Goal: Task Accomplishment & Management: Use online tool/utility

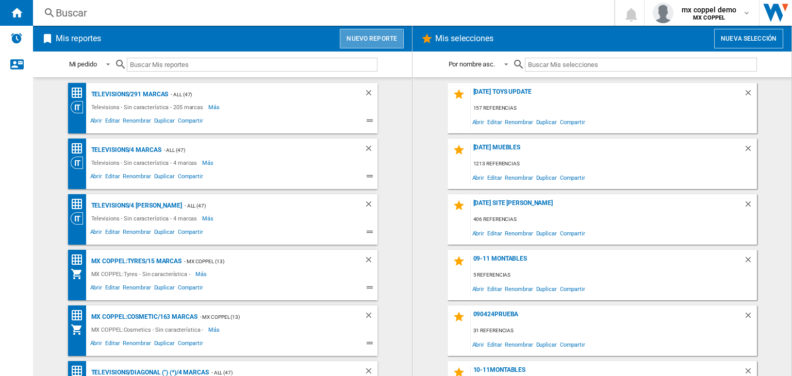
click at [371, 40] on button "Nuevo reporte" at bounding box center [372, 39] width 64 height 20
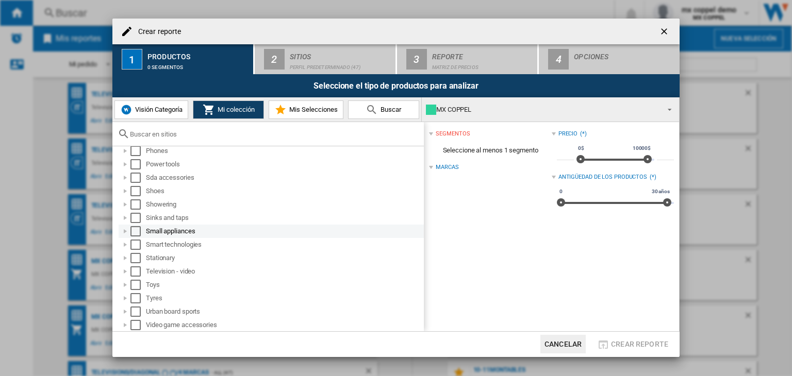
scroll to position [520, 0]
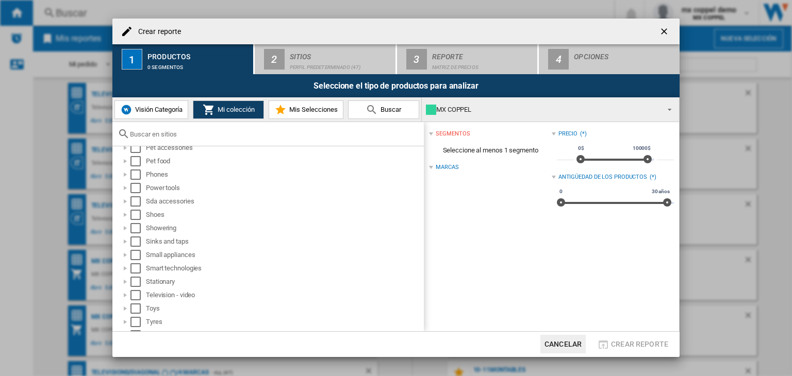
click at [164, 108] on span "Visión Categoría" at bounding box center [158, 110] width 50 height 8
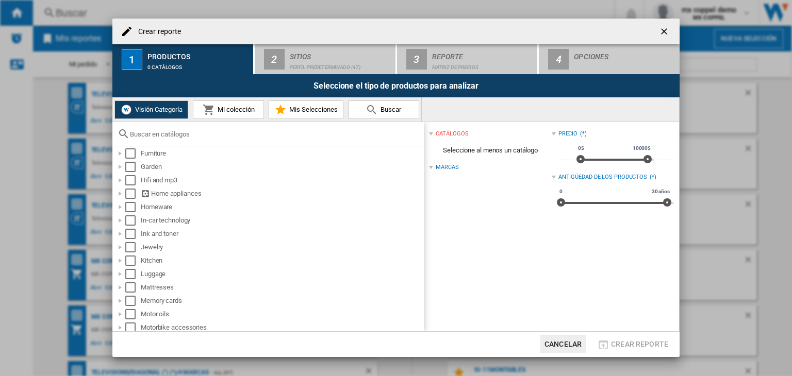
scroll to position [361, 0]
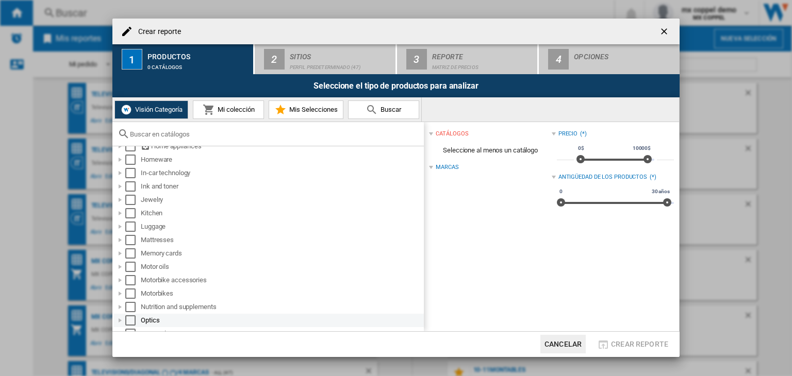
click at [130, 323] on div "Select" at bounding box center [130, 321] width 10 height 10
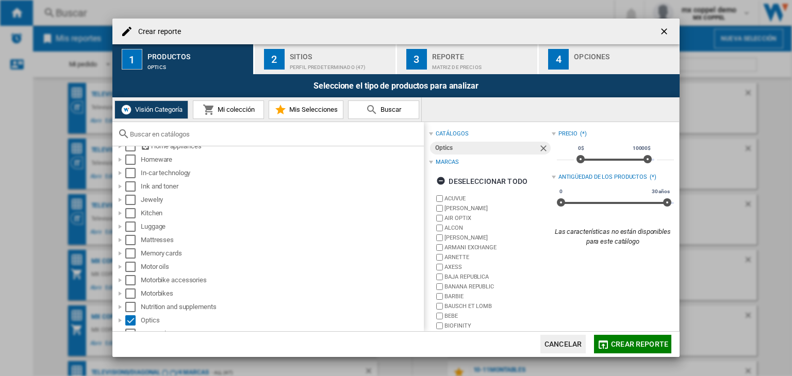
click at [291, 69] on div "Perfil predeterminado (47)" at bounding box center [341, 64] width 102 height 11
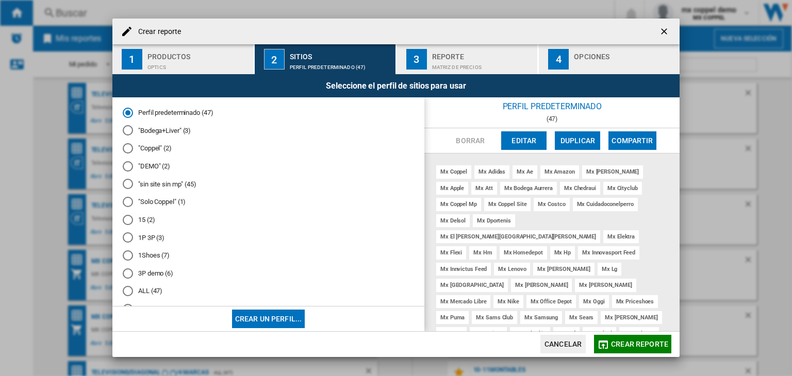
click at [647, 344] on span "Crear reporte" at bounding box center [639, 344] width 57 height 8
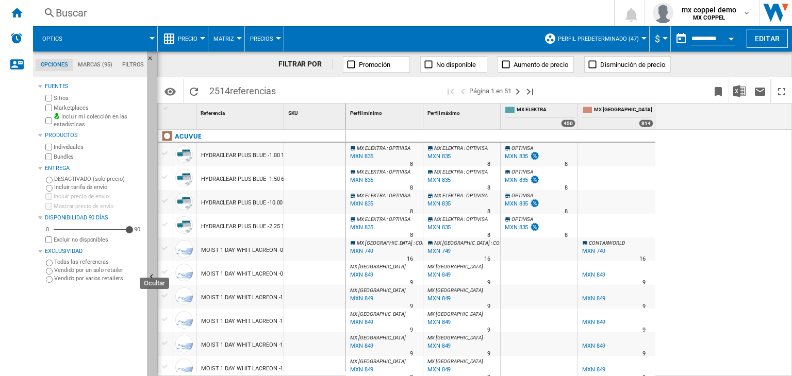
click at [154, 277] on ng-md-icon "Ocultar" at bounding box center [153, 278] width 12 height 12
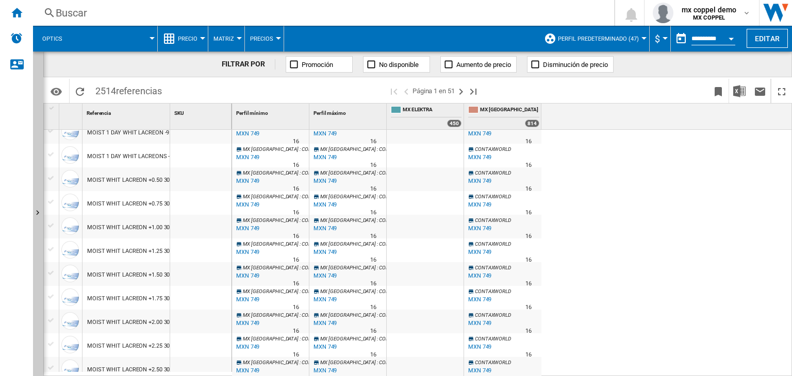
scroll to position [951, 0]
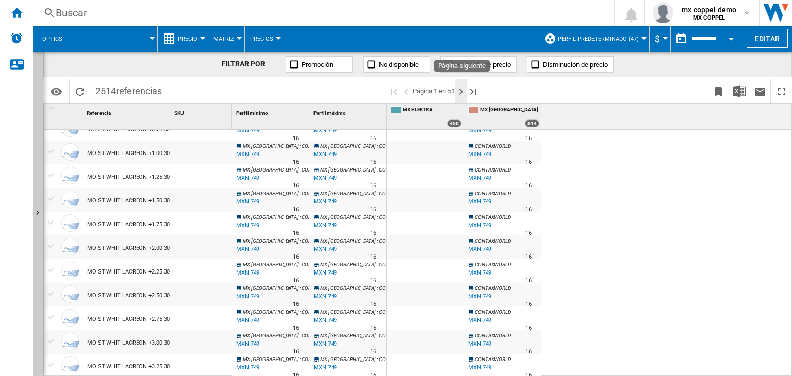
click at [462, 95] on ng-md-icon "Página siguiente" at bounding box center [461, 92] width 12 height 12
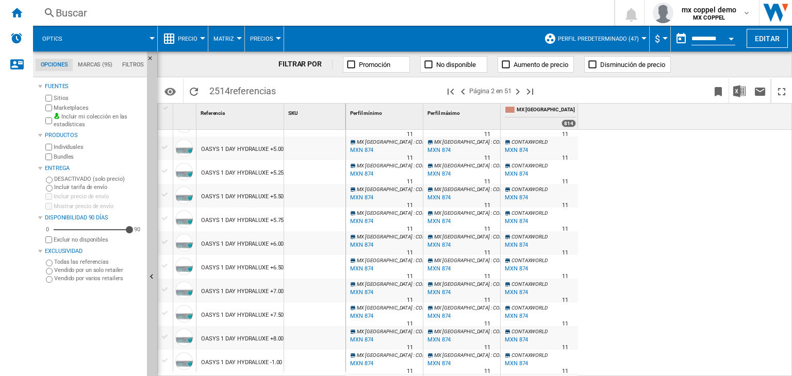
scroll to position [951, 0]
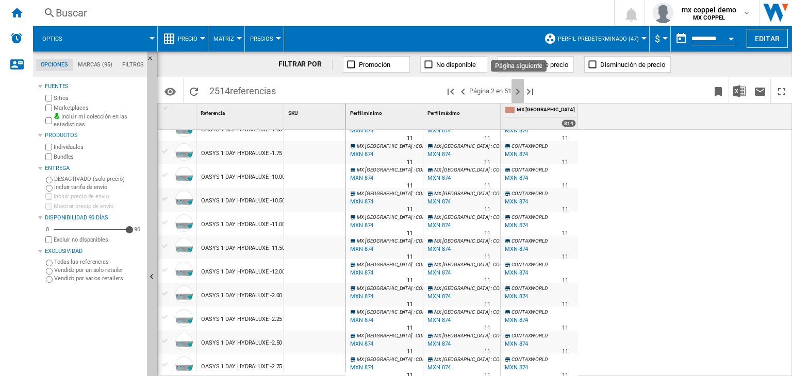
click at [518, 94] on ng-md-icon "Página siguiente" at bounding box center [518, 92] width 12 height 12
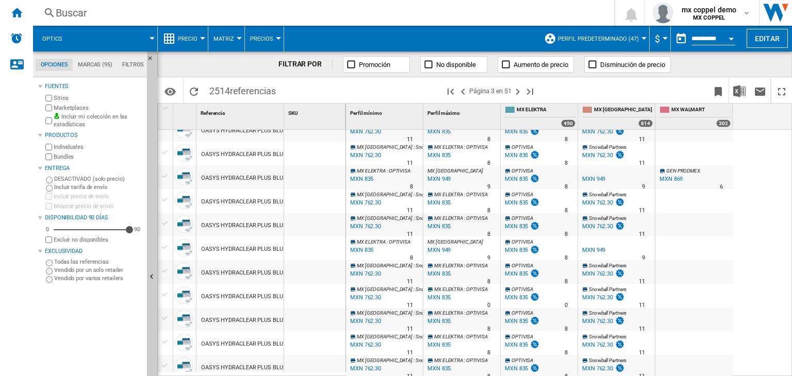
scroll to position [590, 0]
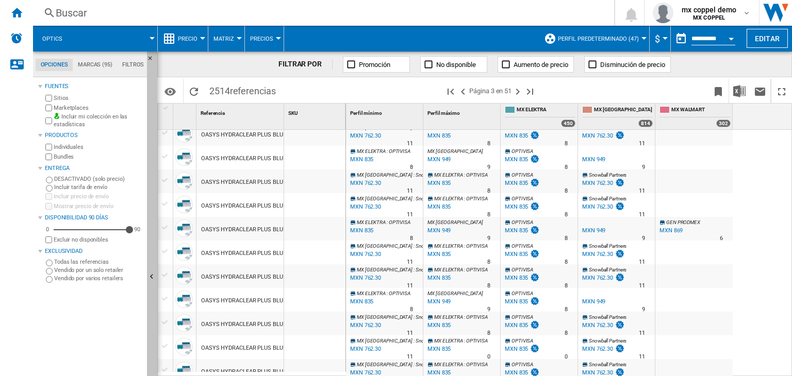
click at [149, 283] on ng-md-icon "Ocultar" at bounding box center [153, 278] width 12 height 12
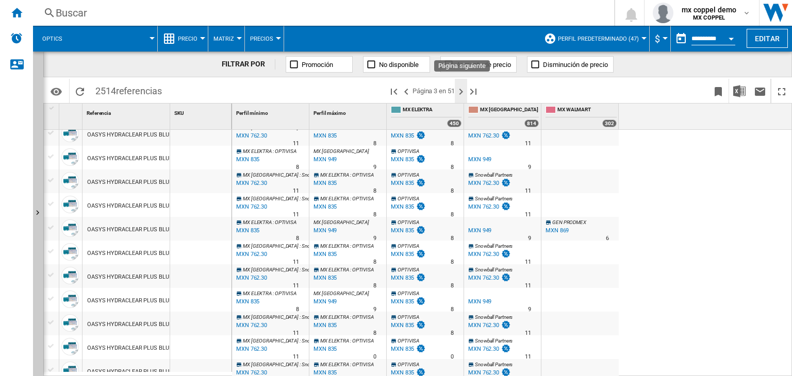
click at [460, 94] on ng-md-icon "Página siguiente" at bounding box center [461, 92] width 12 height 12
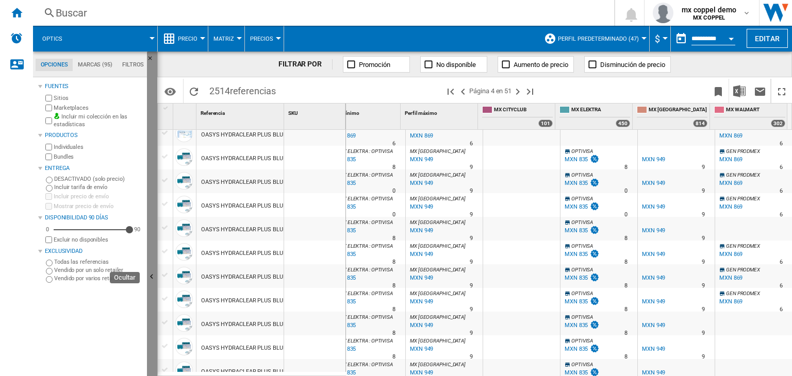
click at [151, 270] on button "Ocultar" at bounding box center [152, 278] width 10 height 452
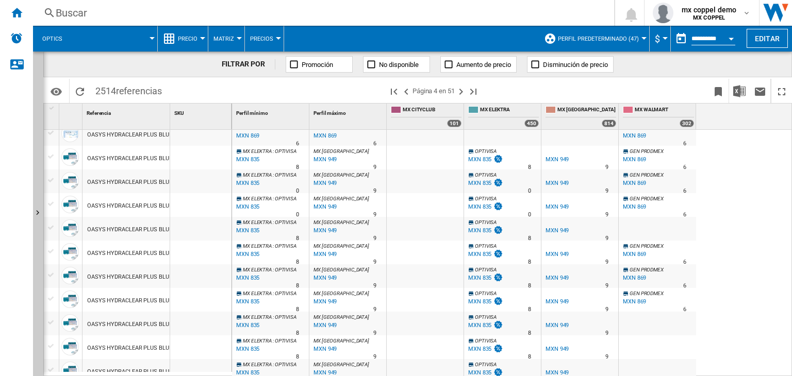
click at [723, 182] on div "MX ELEKTRA : OPTIVISA -1.0 % MXN 835 % N/A 0 MX ELEKTRA : OPTIVISA MX LIVERPOOL…" at bounding box center [512, 254] width 560 height 248
click at [43, 40] on span "Optics" at bounding box center [52, 39] width 20 height 7
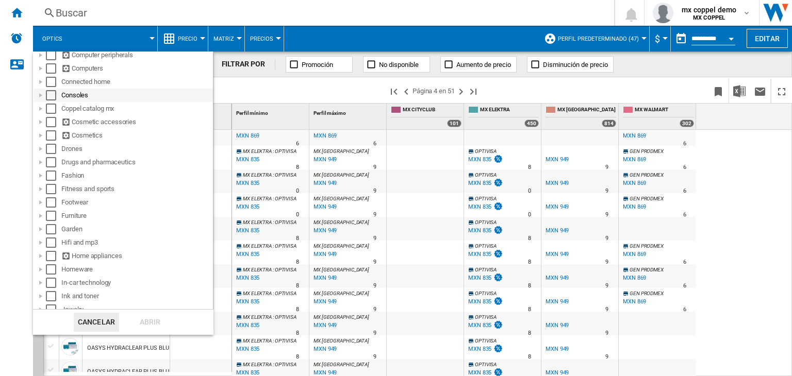
scroll to position [361, 0]
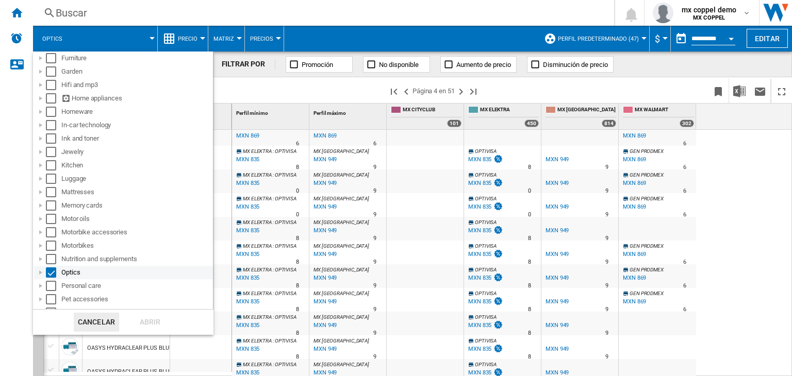
click at [52, 274] on div "Select" at bounding box center [51, 273] width 10 height 10
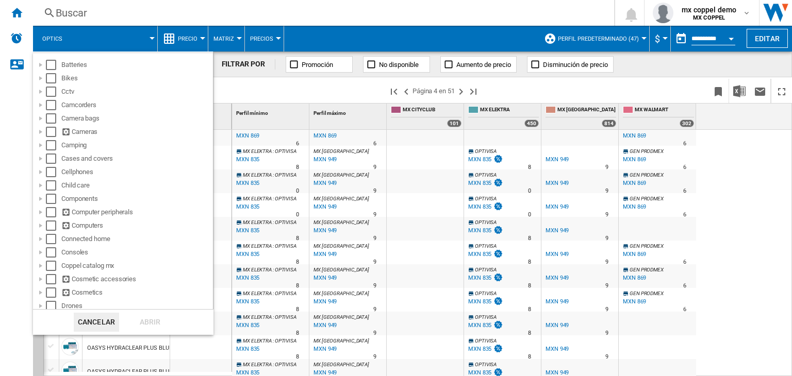
scroll to position [0, 0]
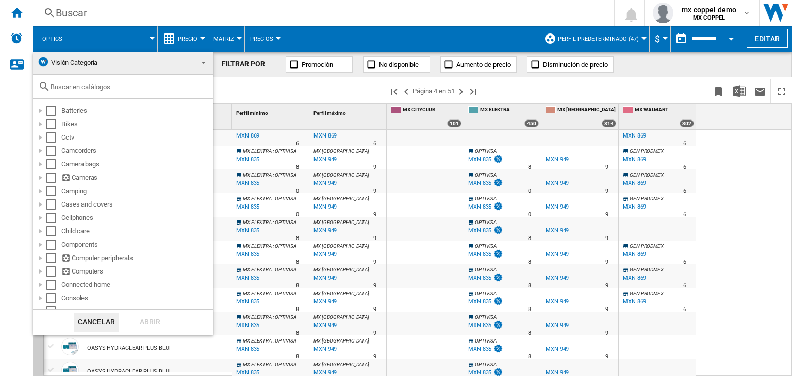
click at [15, 5] on md-backdrop at bounding box center [396, 188] width 792 height 376
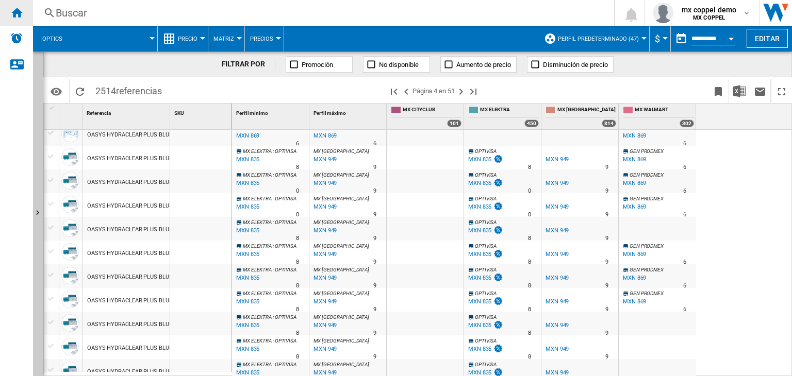
click at [15, 14] on ng-md-icon "Inicio" at bounding box center [16, 12] width 12 height 12
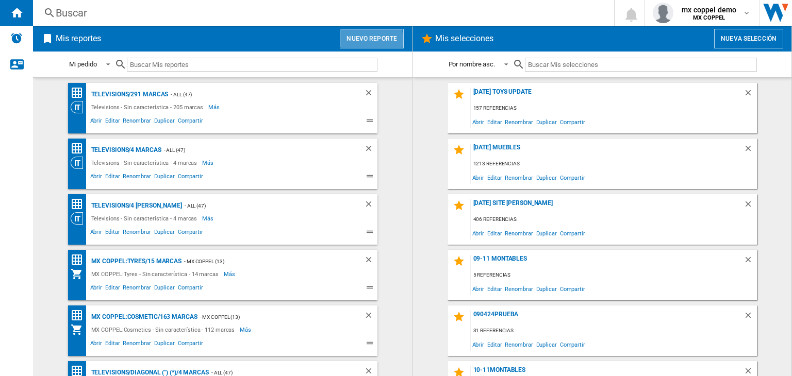
click at [360, 40] on button "Nuevo reporte" at bounding box center [372, 39] width 64 height 20
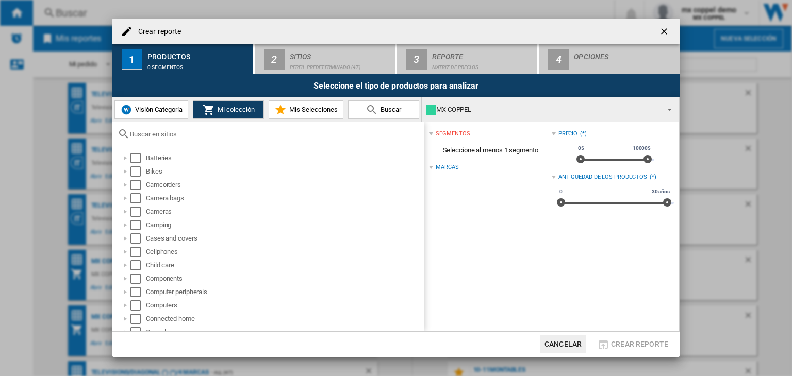
click at [161, 117] on button "Visión Categoría" at bounding box center [151, 110] width 74 height 19
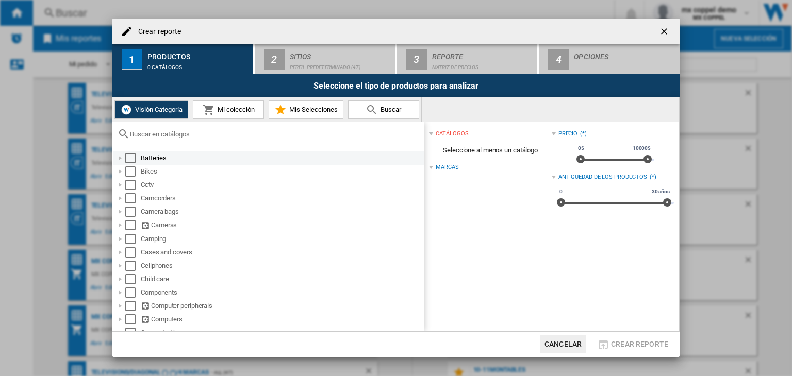
click at [131, 160] on div "Select" at bounding box center [130, 158] width 10 height 10
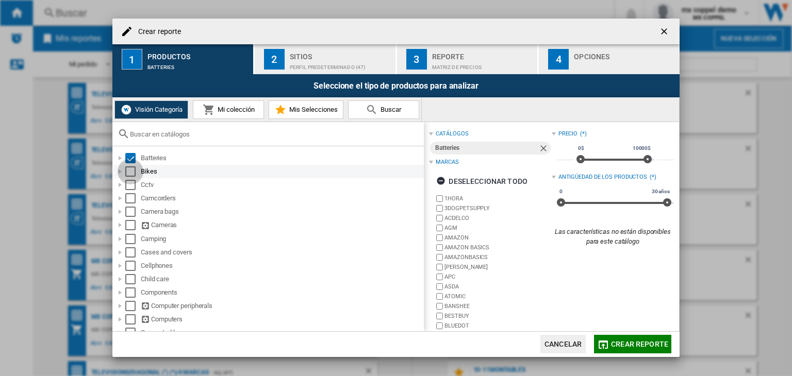
click at [130, 169] on div "Select" at bounding box center [130, 172] width 10 height 10
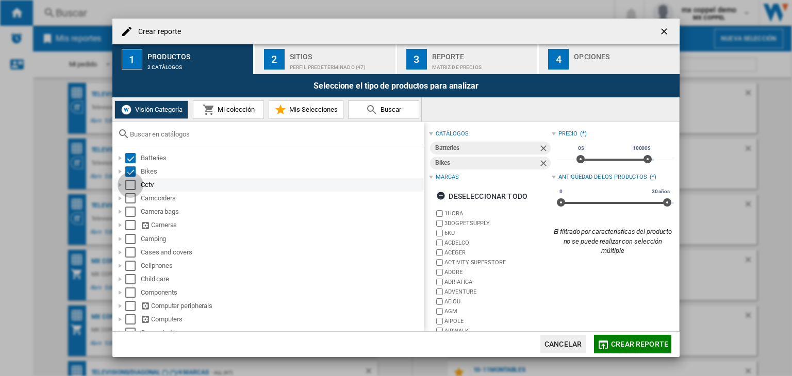
click at [130, 182] on div "Select" at bounding box center [130, 185] width 10 height 10
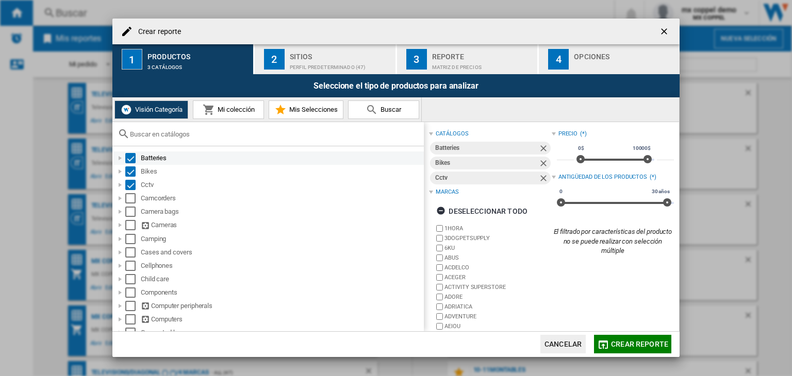
click at [126, 154] on div "Select" at bounding box center [130, 158] width 10 height 10
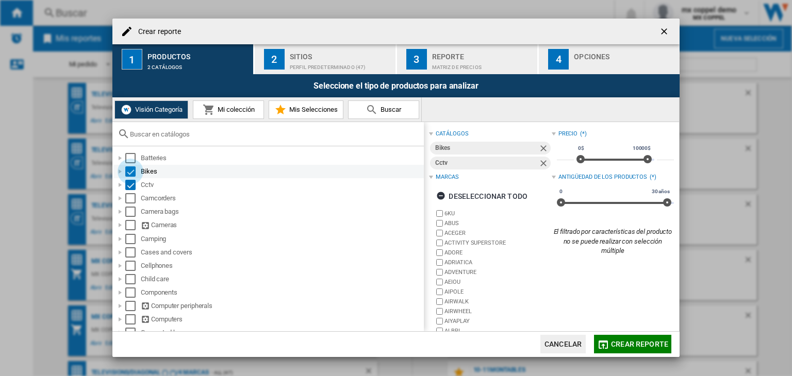
click at [130, 170] on div "Select" at bounding box center [130, 172] width 10 height 10
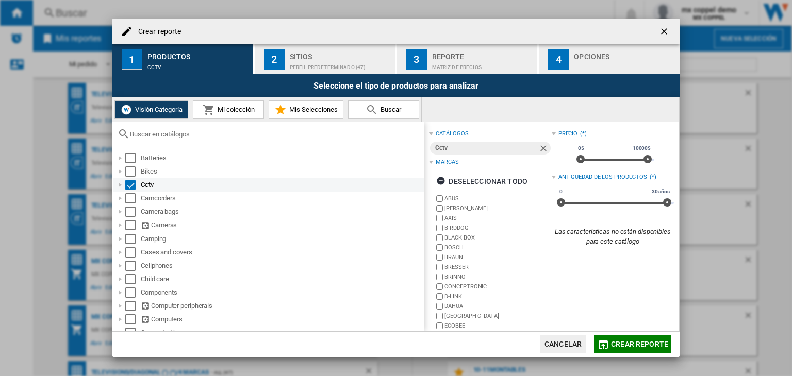
click at [131, 184] on div "Select" at bounding box center [130, 185] width 10 height 10
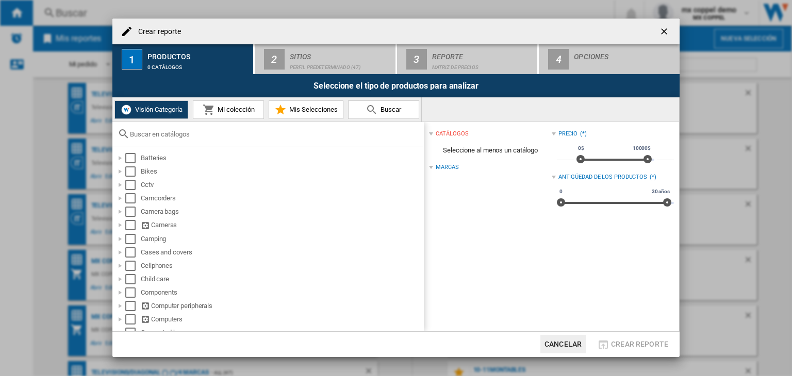
click at [229, 114] on button "Mi colección" at bounding box center [228, 110] width 71 height 19
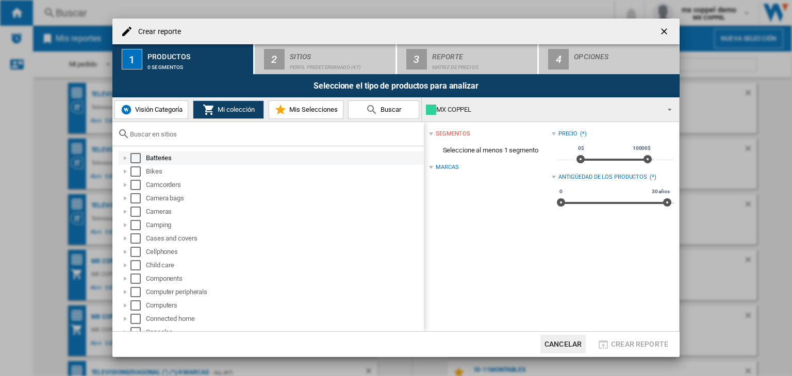
click at [138, 157] on div "Select" at bounding box center [135, 158] width 10 height 10
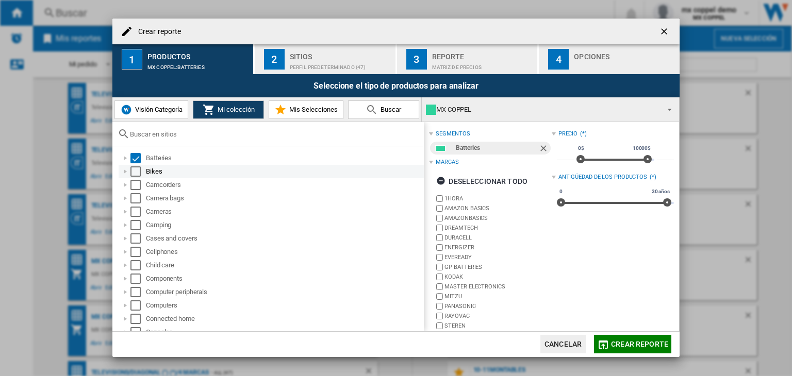
click at [137, 173] on div "Select" at bounding box center [135, 172] width 10 height 10
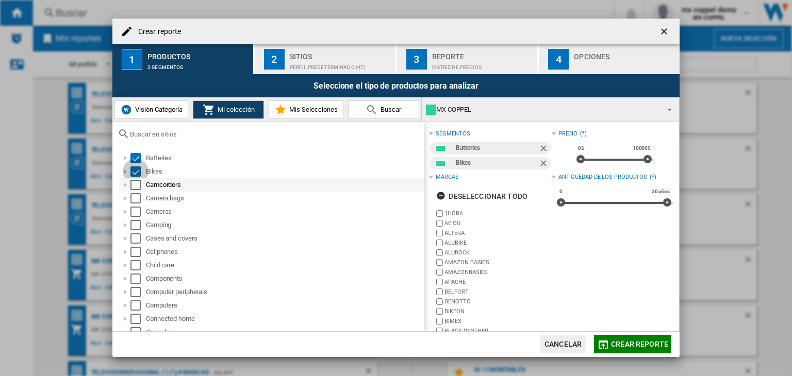
click at [137, 186] on div "Select" at bounding box center [135, 185] width 10 height 10
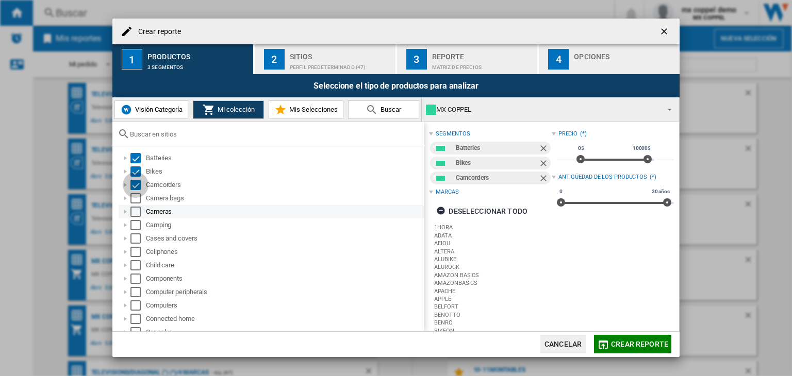
click at [136, 199] on div "Select" at bounding box center [135, 198] width 10 height 10
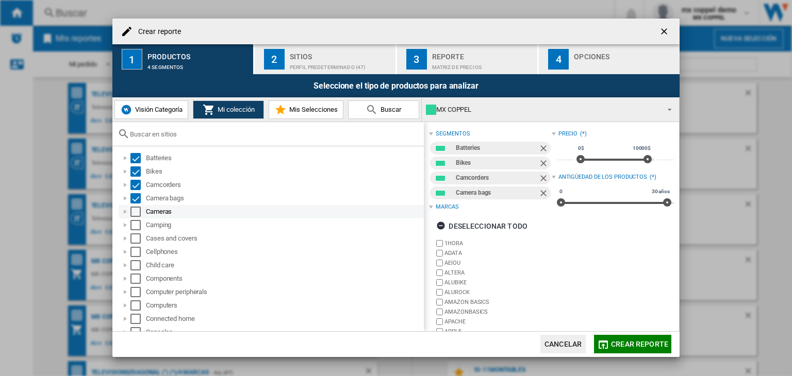
click at [137, 215] on div "Select" at bounding box center [135, 212] width 10 height 10
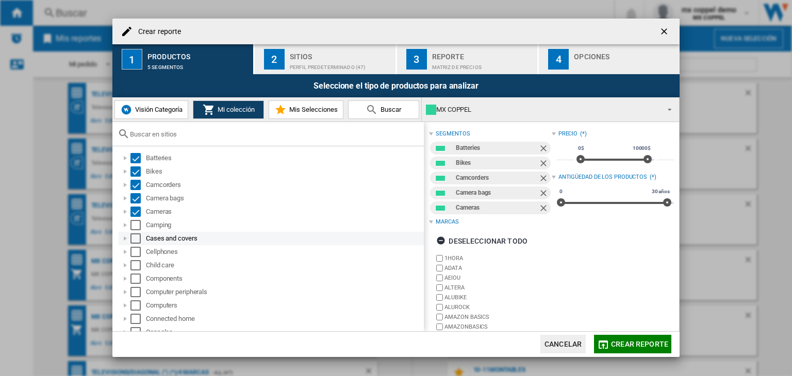
click at [136, 234] on div "Select" at bounding box center [135, 239] width 10 height 10
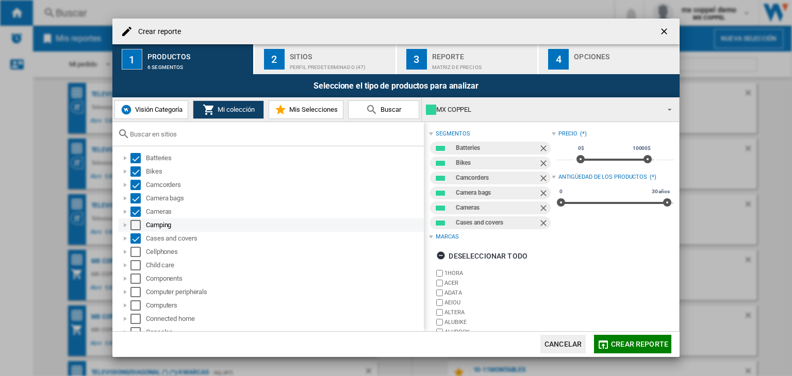
click at [136, 228] on div "Select" at bounding box center [135, 225] width 10 height 10
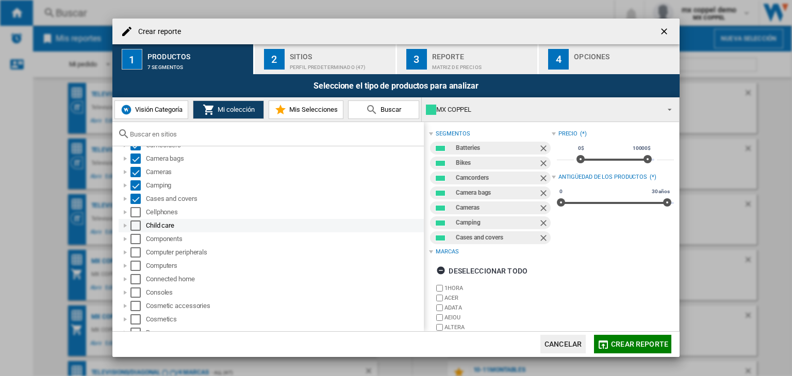
scroll to position [52, 0]
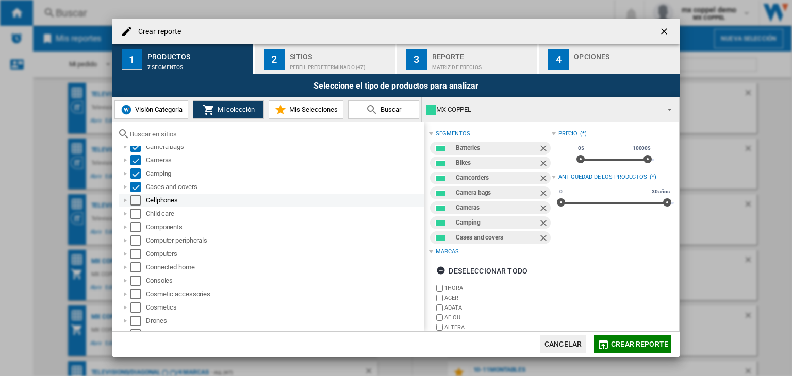
click at [133, 201] on div "Select" at bounding box center [135, 200] width 10 height 10
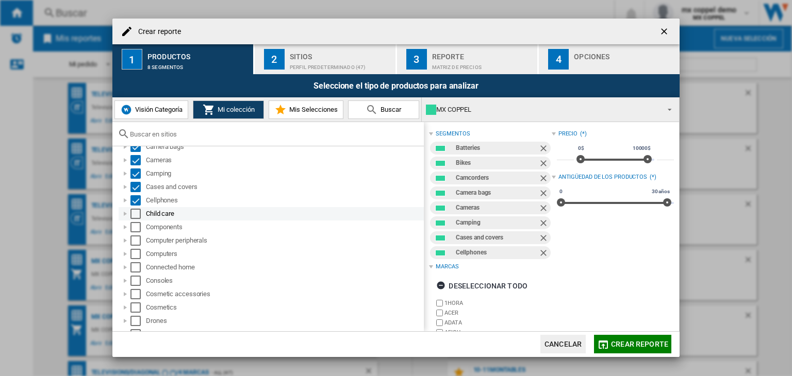
click at [135, 217] on div "Select" at bounding box center [135, 214] width 10 height 10
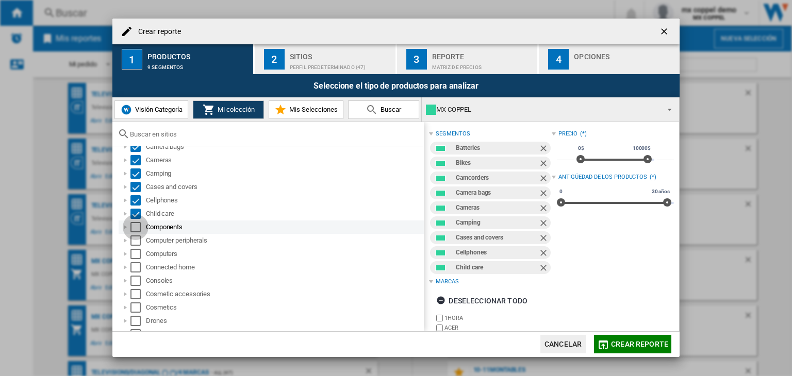
click at [136, 226] on div "Select" at bounding box center [135, 227] width 10 height 10
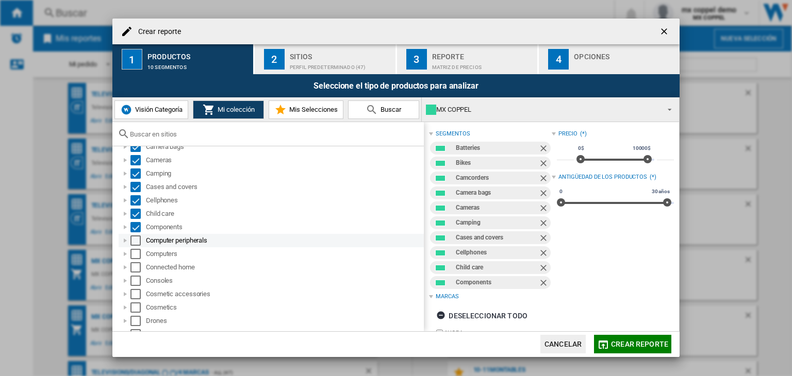
click at [136, 244] on div "Select" at bounding box center [135, 241] width 10 height 10
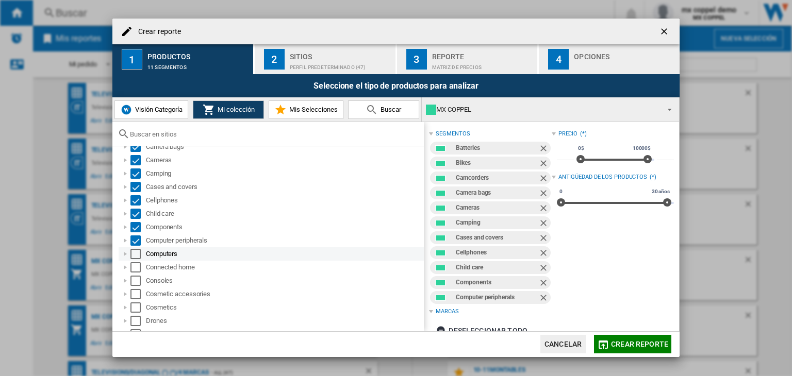
click at [136, 252] on div "Select" at bounding box center [135, 254] width 10 height 10
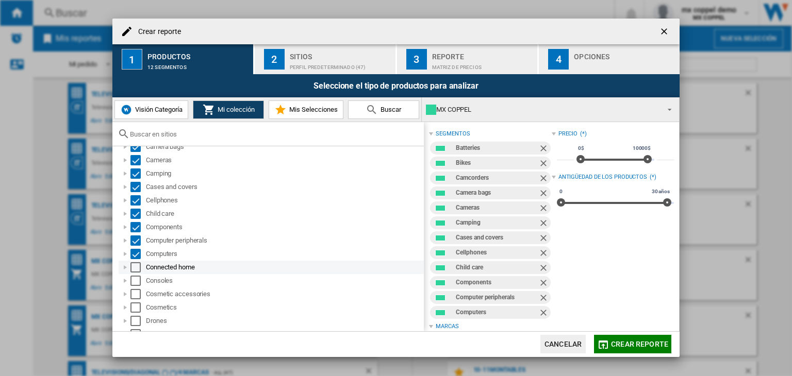
click at [134, 272] on div "Select" at bounding box center [135, 267] width 10 height 10
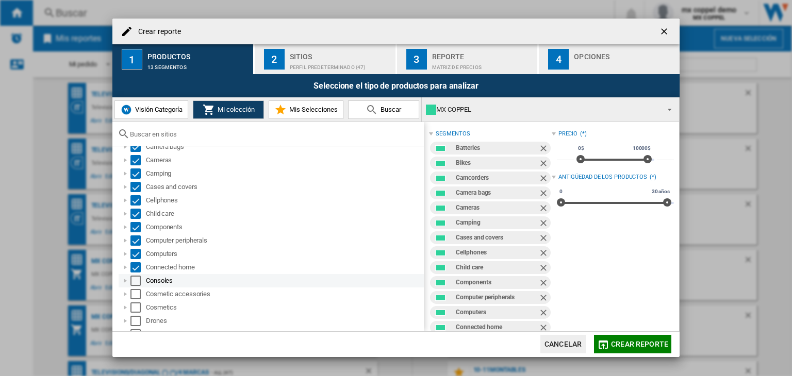
click at [138, 284] on div "Select" at bounding box center [135, 281] width 10 height 10
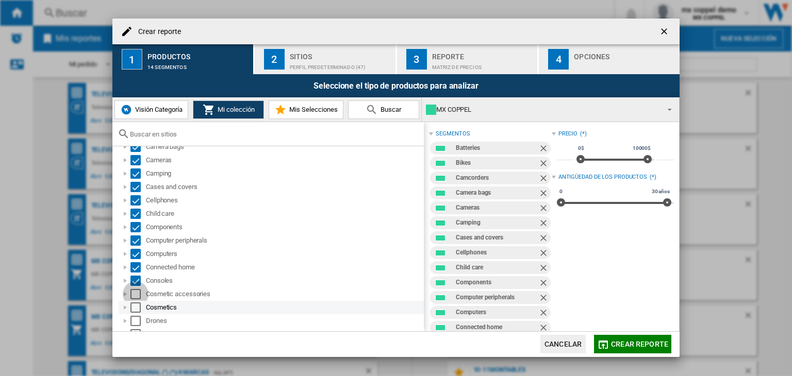
drag, startPoint x: 137, startPoint y: 294, endPoint x: 137, endPoint y: 302, distance: 7.7
click at [136, 294] on div "Select" at bounding box center [135, 294] width 10 height 10
click at [136, 309] on div "Select" at bounding box center [135, 308] width 10 height 10
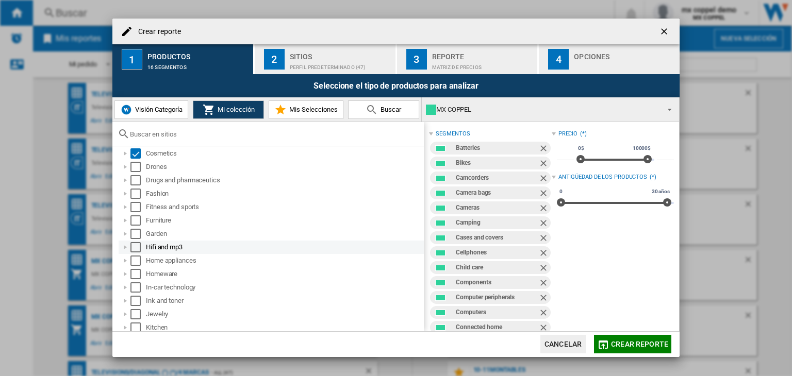
scroll to position [206, 0]
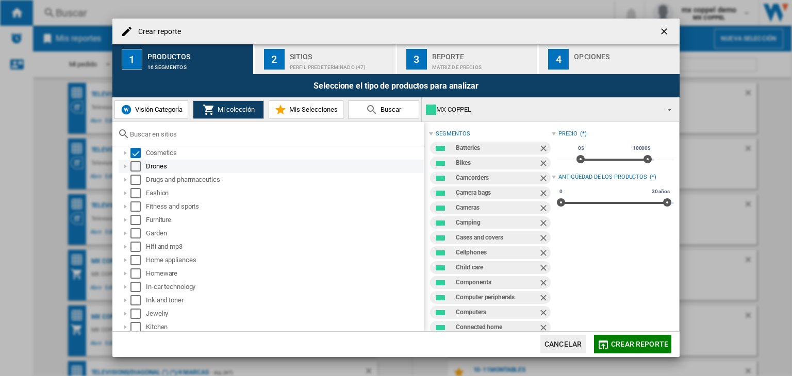
click at [137, 167] on div "Select" at bounding box center [135, 166] width 10 height 10
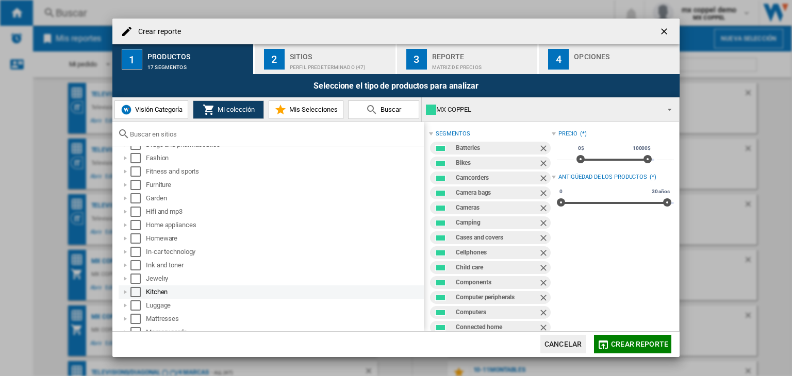
scroll to position [159, 0]
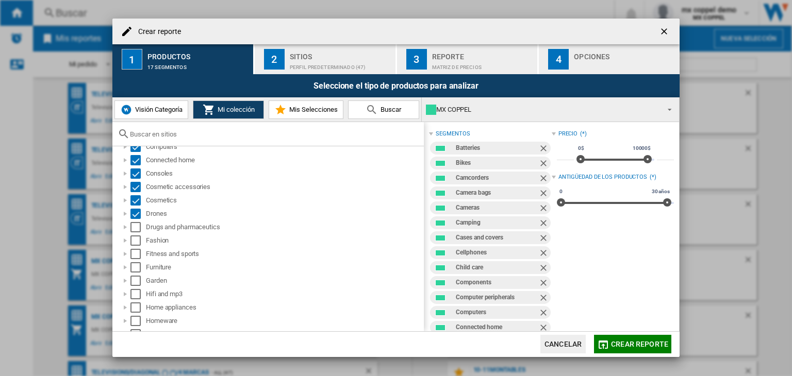
click at [141, 110] on span "Visión Categoría" at bounding box center [158, 110] width 50 height 8
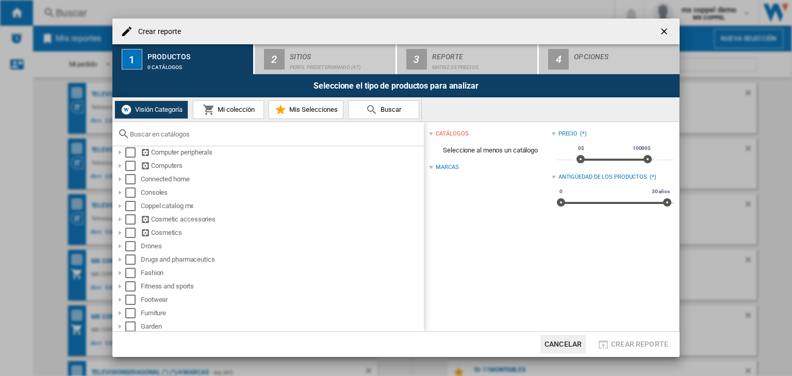
scroll to position [155, 0]
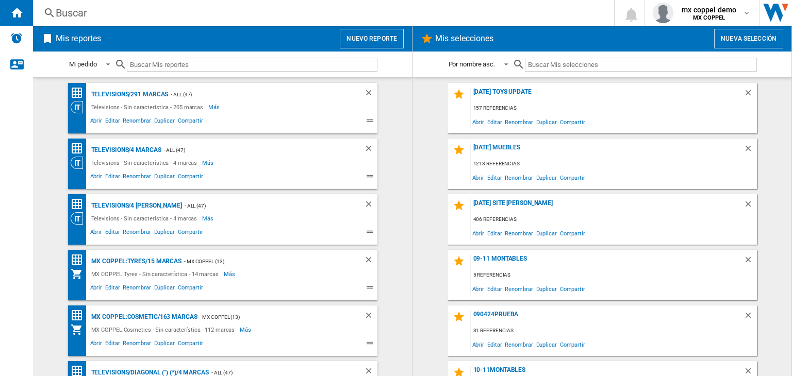
click at [388, 39] on button "Nuevo reporte" at bounding box center [372, 39] width 64 height 20
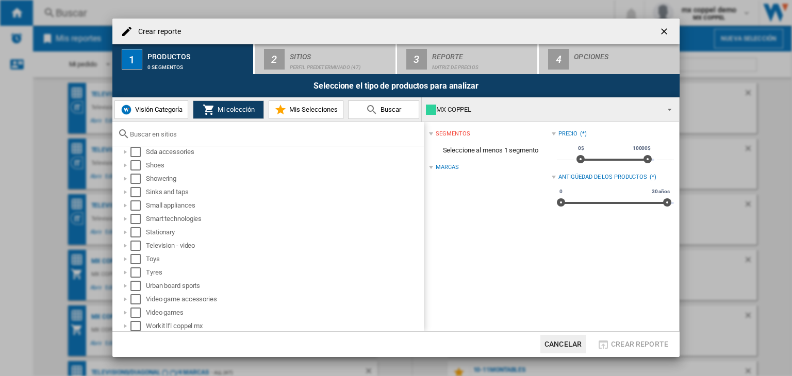
scroll to position [571, 0]
click at [147, 107] on span "Visión Categoría" at bounding box center [158, 110] width 50 height 8
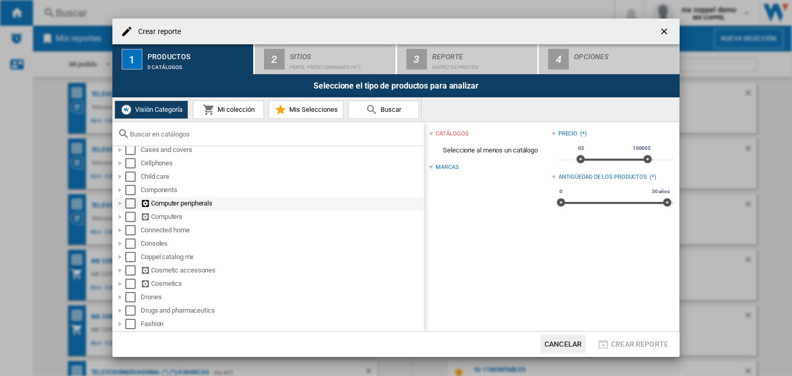
scroll to position [103, 0]
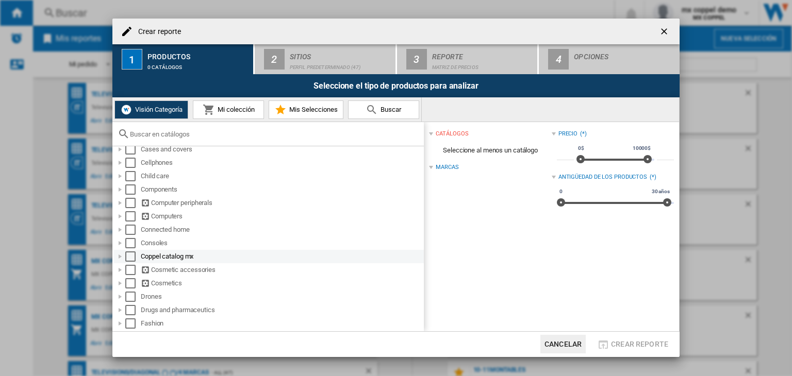
click at [126, 254] on div "Select" at bounding box center [130, 257] width 10 height 10
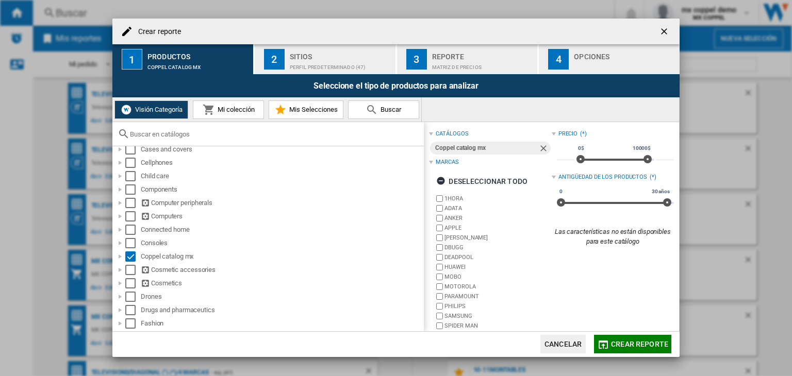
click at [301, 59] on div "Sitios" at bounding box center [341, 53] width 102 height 11
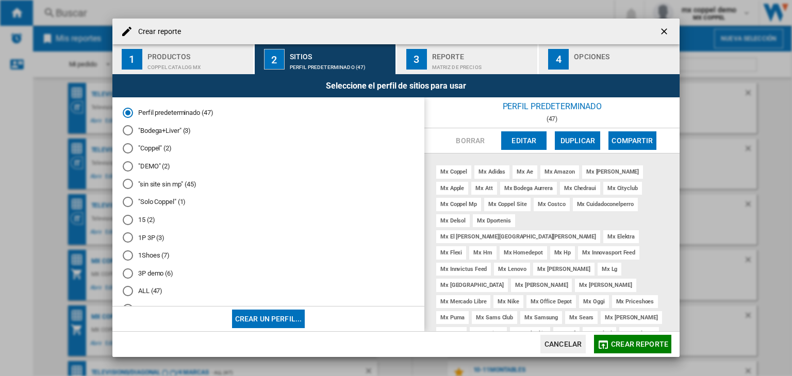
click at [625, 351] on button "Crear reporte" at bounding box center [632, 344] width 77 height 19
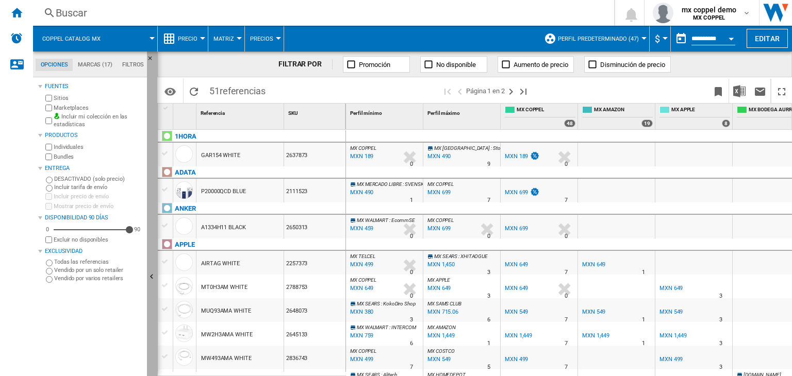
click at [153, 286] on button "Ocultar" at bounding box center [152, 278] width 10 height 452
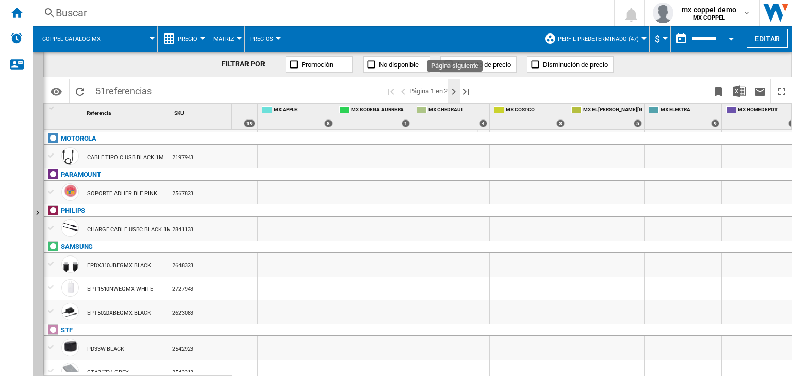
click at [455, 92] on ng-md-icon "Página siguiente" at bounding box center [454, 92] width 12 height 12
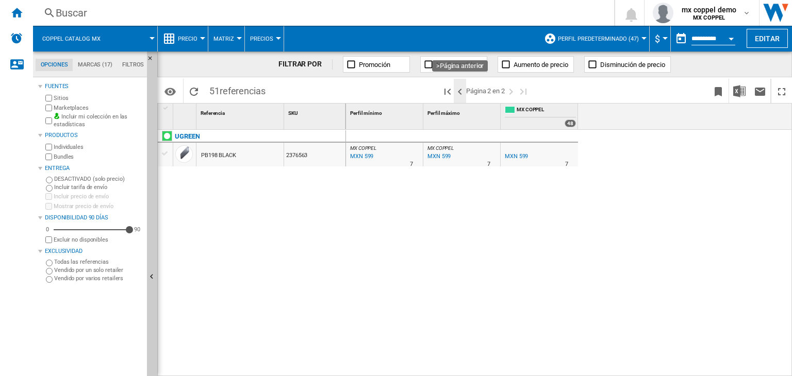
click at [461, 93] on ng-md-icon ">Página anterior" at bounding box center [460, 92] width 12 height 12
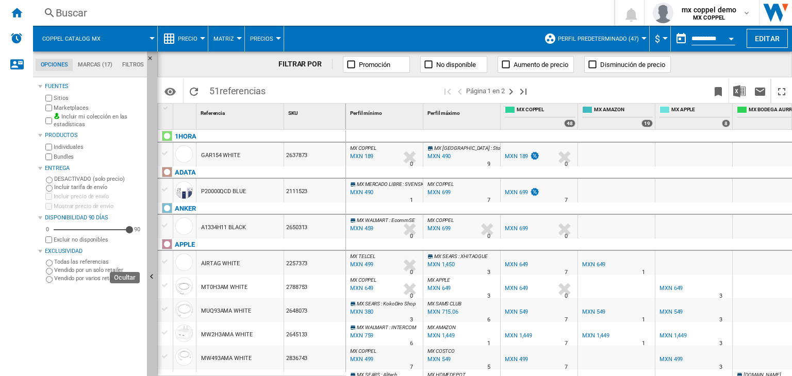
click at [153, 264] on button "Ocultar" at bounding box center [152, 278] width 10 height 452
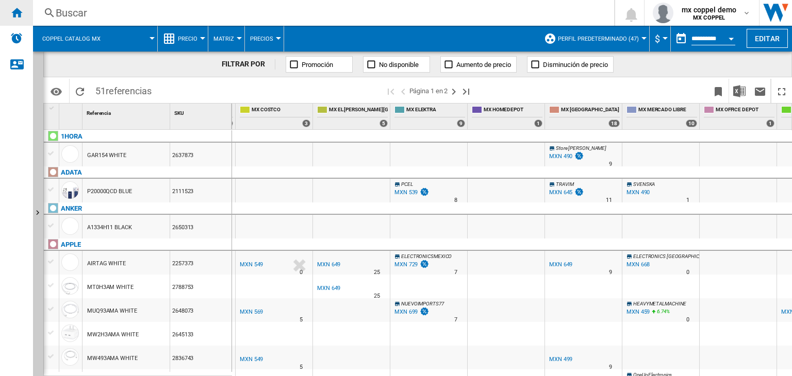
click at [12, 13] on ng-md-icon "Inicio" at bounding box center [16, 12] width 12 height 12
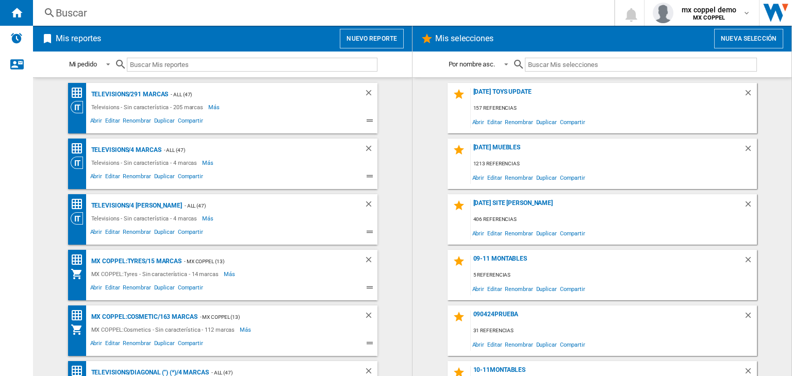
click at [380, 42] on button "Nuevo reporte" at bounding box center [372, 39] width 64 height 20
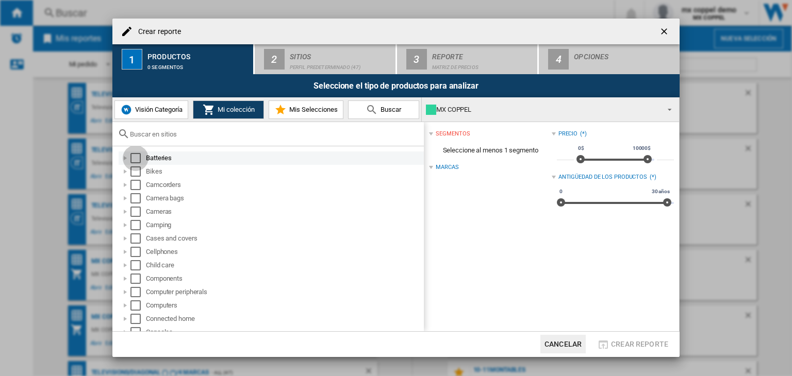
click at [135, 158] on div "Select" at bounding box center [135, 158] width 10 height 10
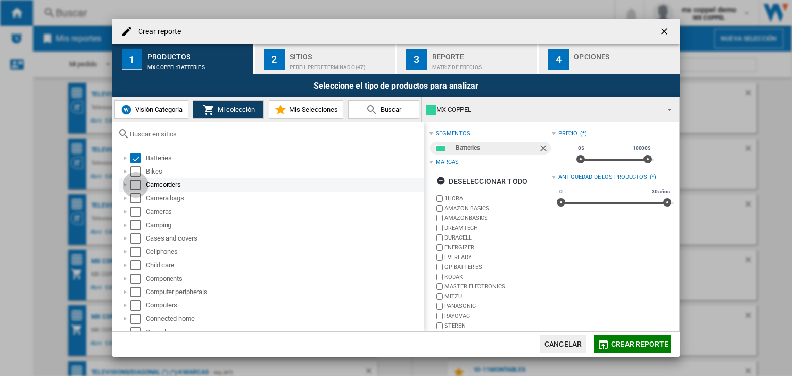
click at [136, 184] on div "Select" at bounding box center [135, 185] width 10 height 10
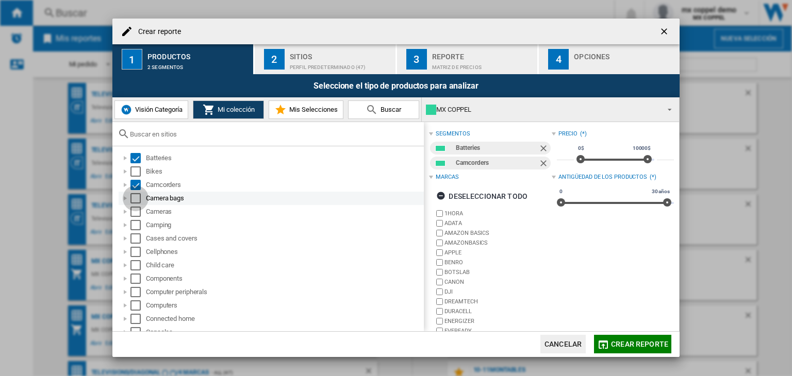
click at [137, 199] on div "Select" at bounding box center [135, 198] width 10 height 10
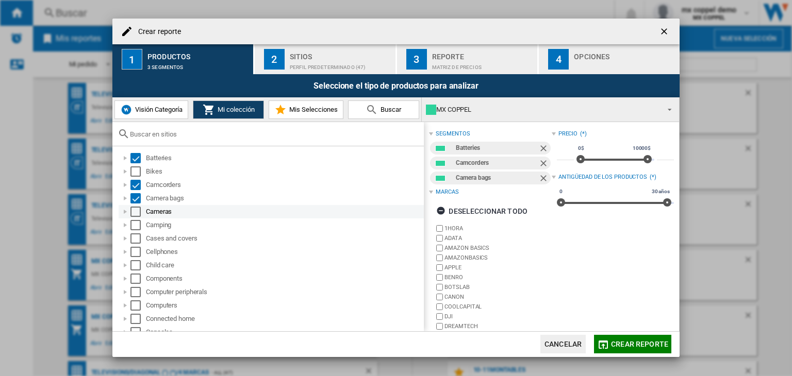
click at [137, 211] on div "Select" at bounding box center [135, 212] width 10 height 10
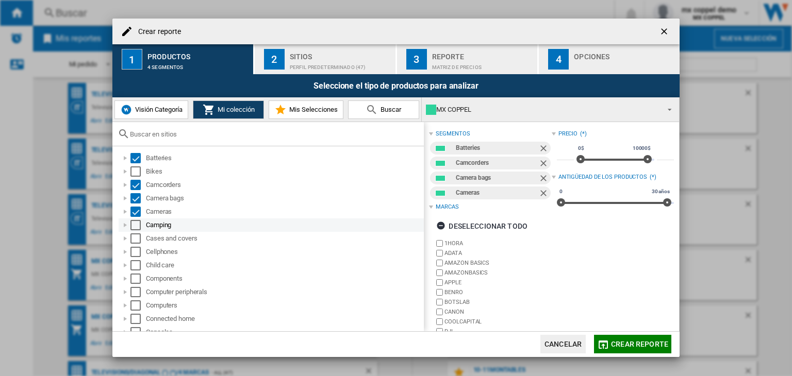
click at [136, 229] on div "Select" at bounding box center [135, 225] width 10 height 10
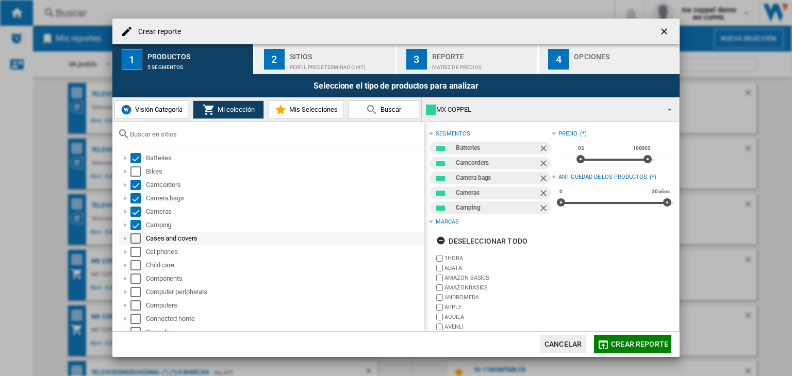
click at [134, 238] on div "Select" at bounding box center [135, 239] width 10 height 10
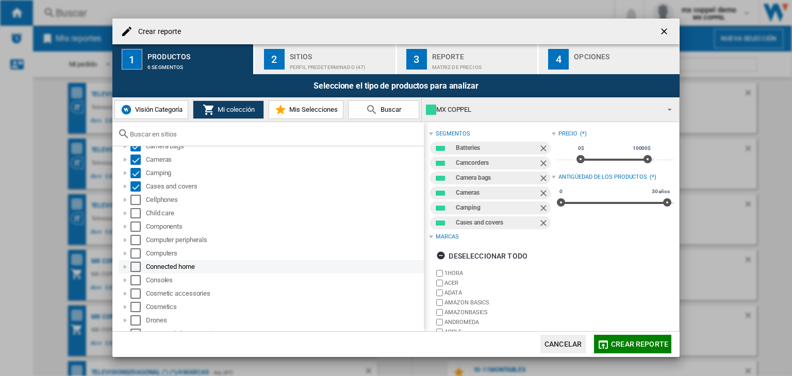
scroll to position [52, 0]
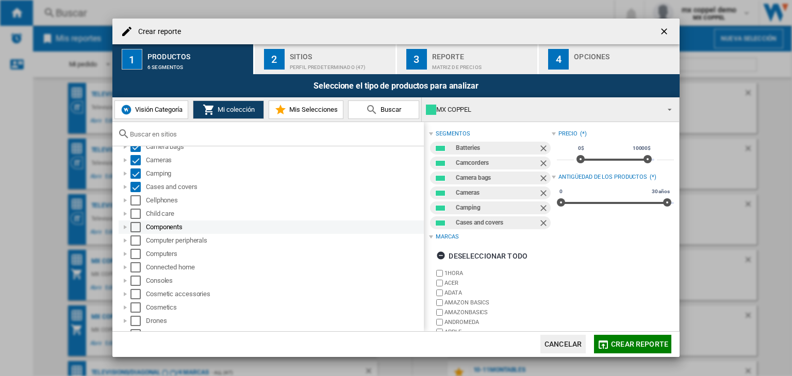
click at [132, 225] on div "Select" at bounding box center [135, 227] width 10 height 10
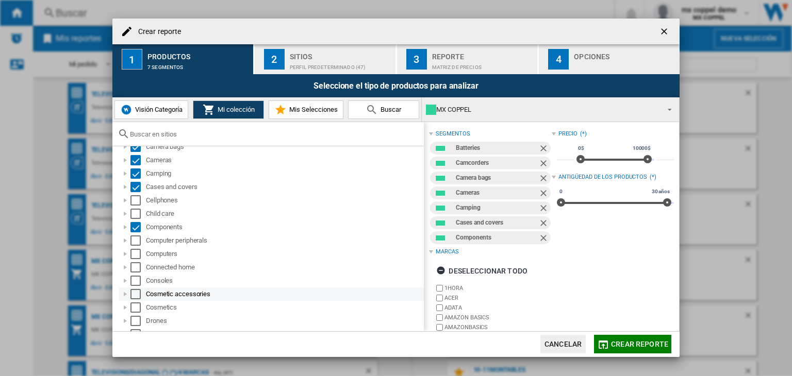
click at [133, 298] on div "Select" at bounding box center [135, 294] width 10 height 10
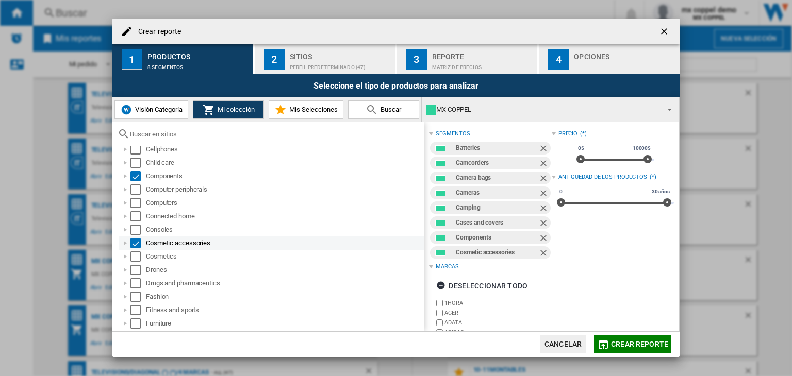
scroll to position [103, 0]
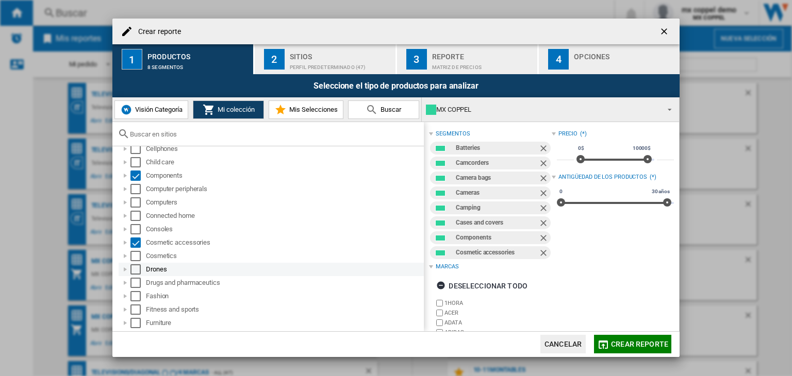
click at [135, 273] on div "Select" at bounding box center [135, 270] width 10 height 10
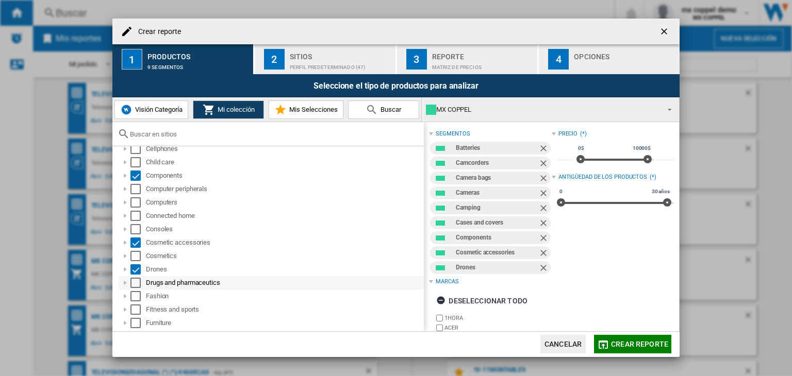
click at [137, 285] on div "Select" at bounding box center [135, 283] width 10 height 10
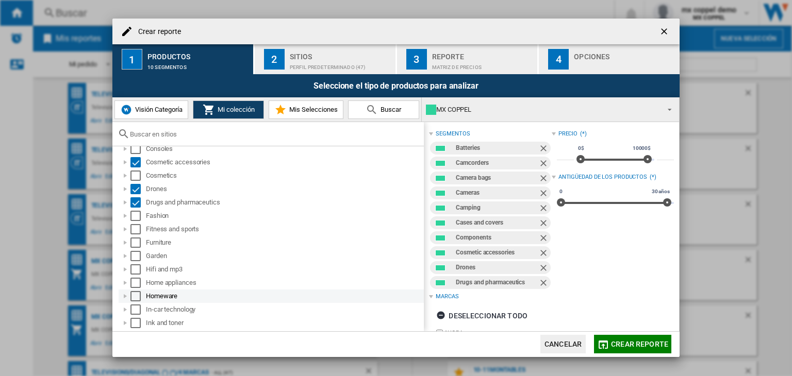
scroll to position [206, 0]
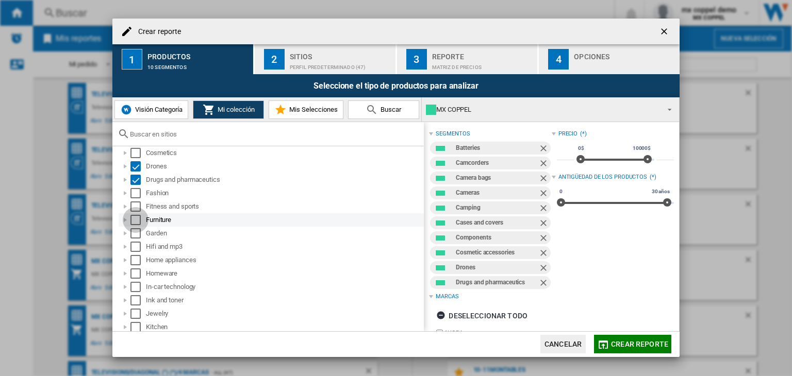
click at [136, 219] on div "Select" at bounding box center [135, 220] width 10 height 10
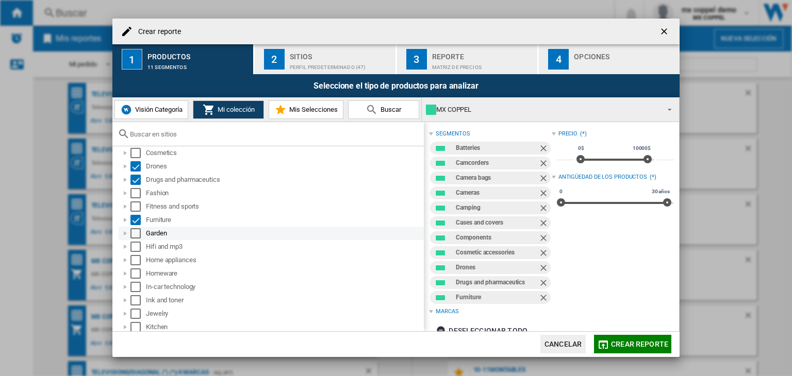
click at [136, 233] on div "Select" at bounding box center [135, 233] width 10 height 10
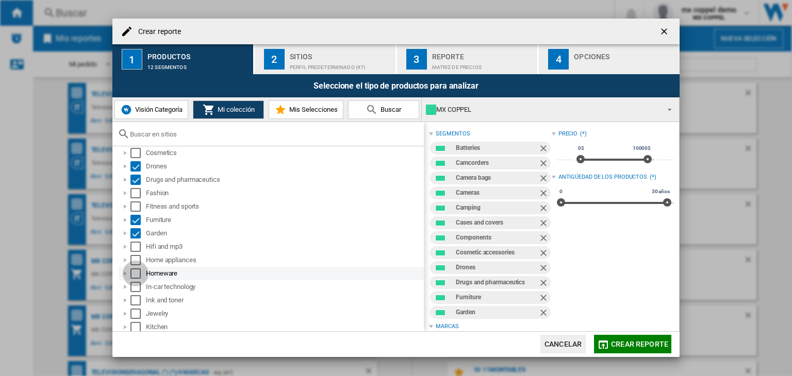
click at [136, 274] on div "Select" at bounding box center [135, 274] width 10 height 10
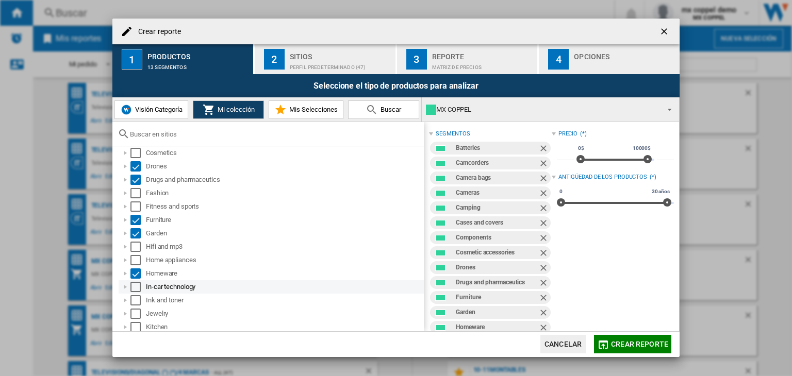
click at [134, 286] on div "Select" at bounding box center [135, 287] width 10 height 10
click at [137, 301] on div "Select" at bounding box center [135, 300] width 10 height 10
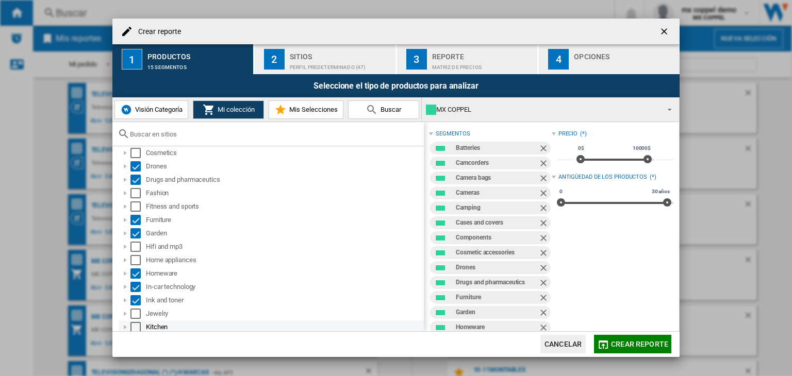
scroll to position [258, 0]
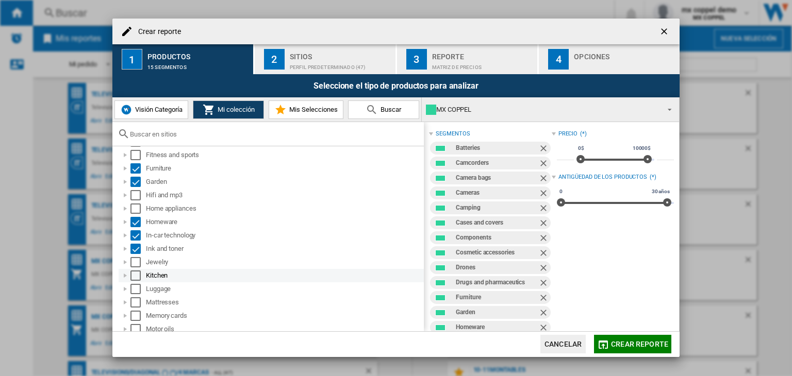
click at [135, 276] on div "Select" at bounding box center [135, 276] width 10 height 10
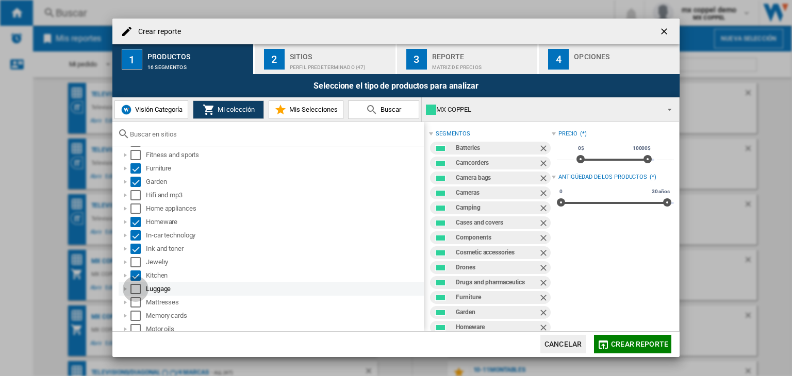
click at [135, 289] on div "Select" at bounding box center [135, 289] width 10 height 10
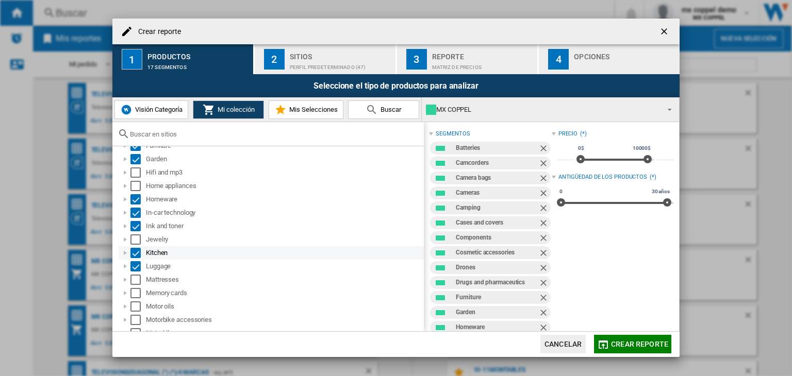
scroll to position [309, 0]
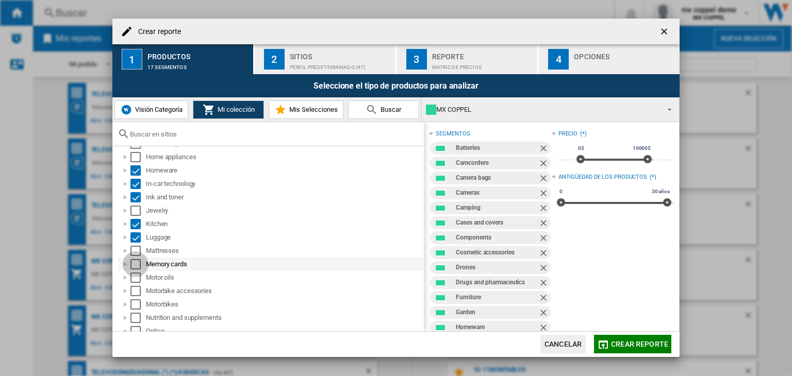
click at [133, 262] on div "Select" at bounding box center [135, 264] width 10 height 10
click at [135, 281] on div "Select" at bounding box center [135, 278] width 10 height 10
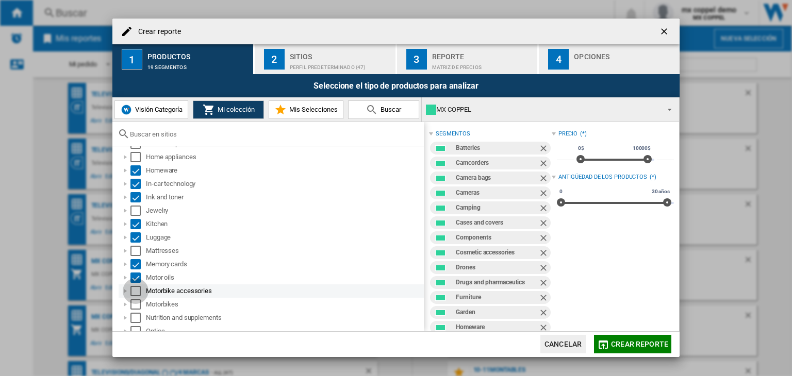
click at [136, 293] on div "Select" at bounding box center [135, 291] width 10 height 10
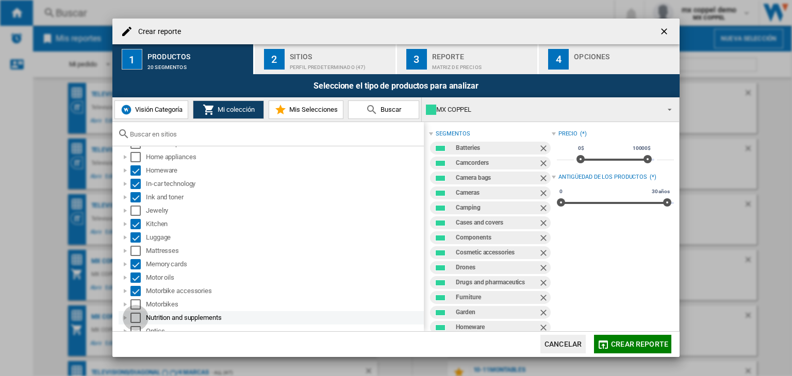
click at [136, 317] on div "Select" at bounding box center [135, 318] width 10 height 10
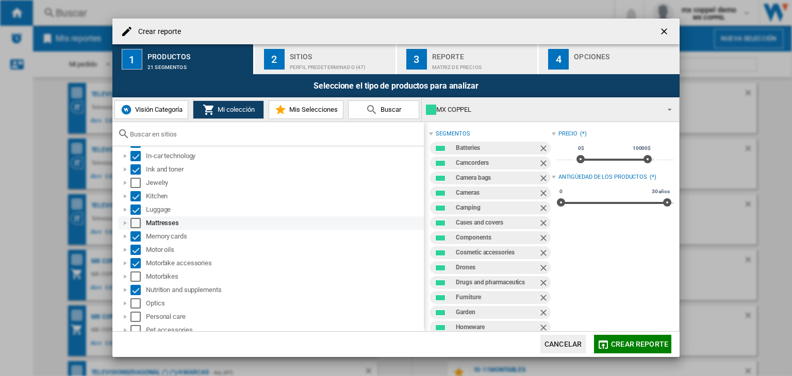
scroll to position [413, 0]
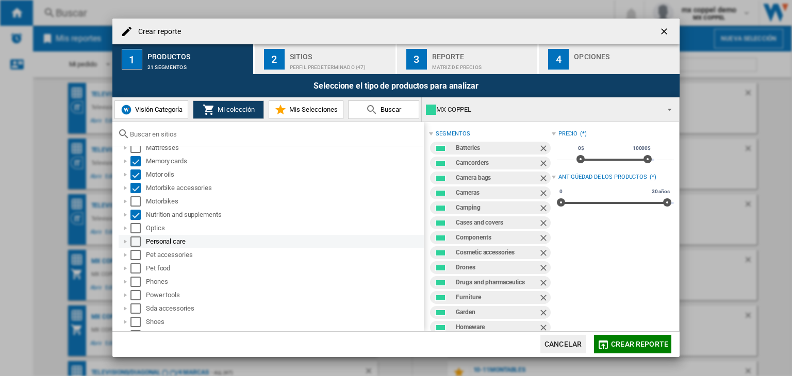
click at [136, 242] on div "Select" at bounding box center [135, 242] width 10 height 10
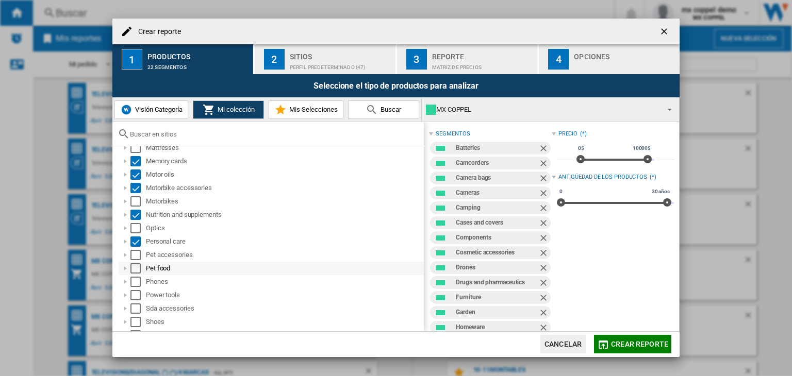
click at [136, 257] on div "Select" at bounding box center [135, 255] width 10 height 10
click at [136, 270] on div "Select" at bounding box center [135, 268] width 10 height 10
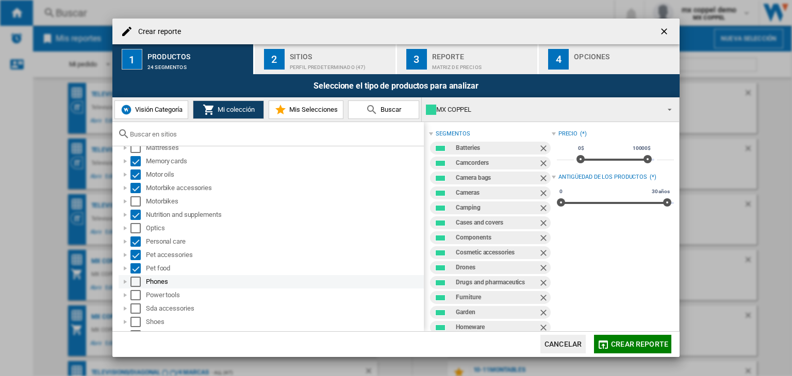
click at [138, 283] on div "Select" at bounding box center [135, 282] width 10 height 10
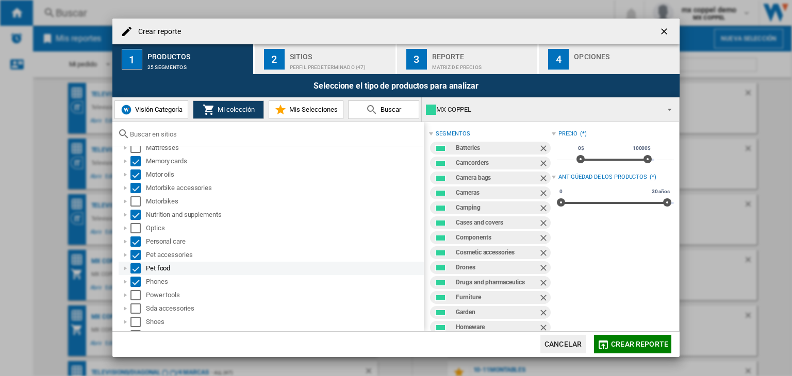
scroll to position [464, 0]
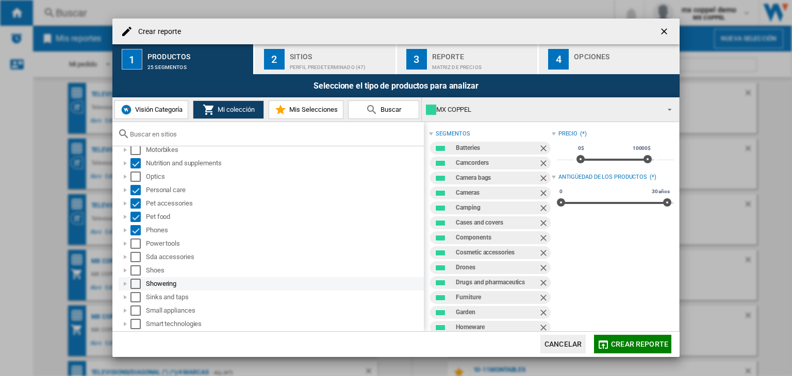
click at [135, 285] on div "Select" at bounding box center [135, 284] width 10 height 10
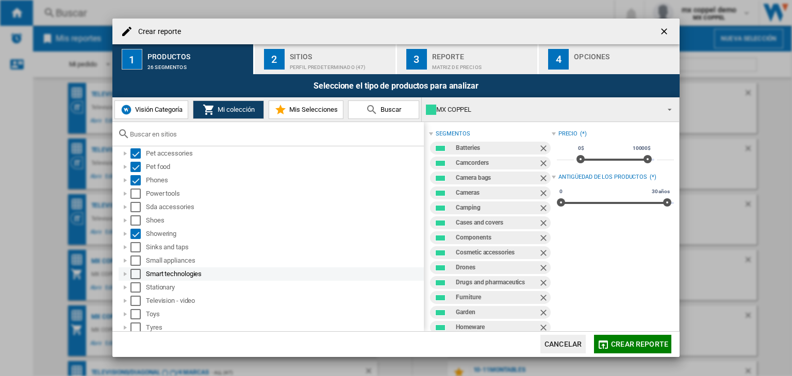
scroll to position [516, 0]
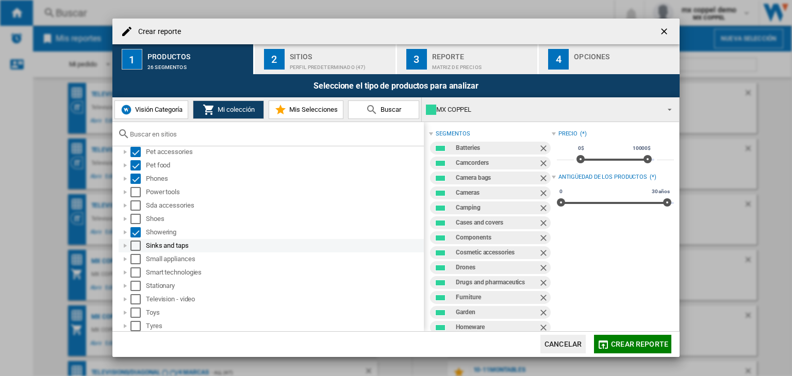
click at [133, 245] on div "Select" at bounding box center [135, 246] width 10 height 10
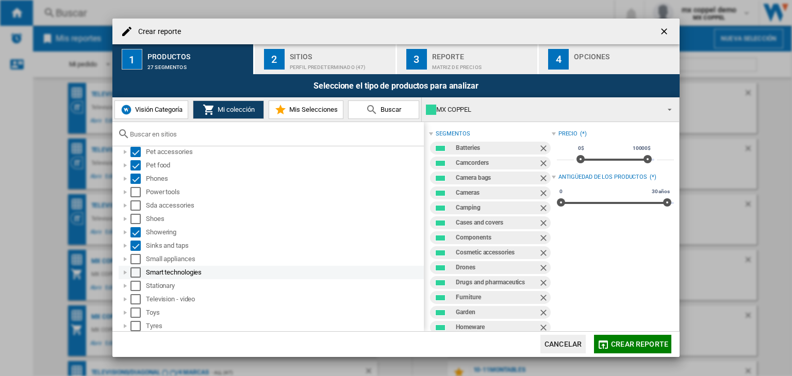
click at [135, 273] on div "Select" at bounding box center [135, 273] width 10 height 10
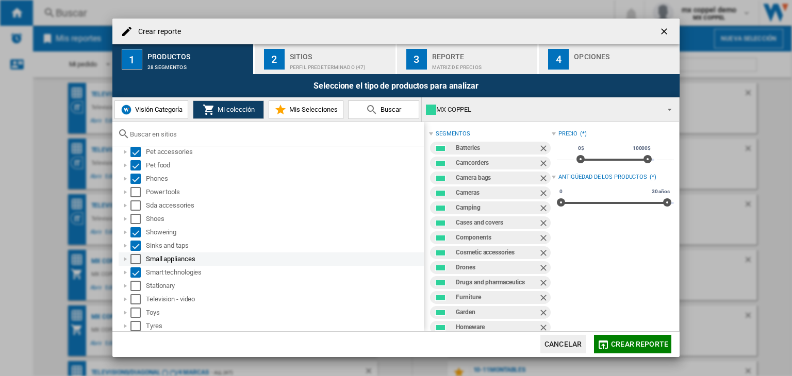
scroll to position [567, 0]
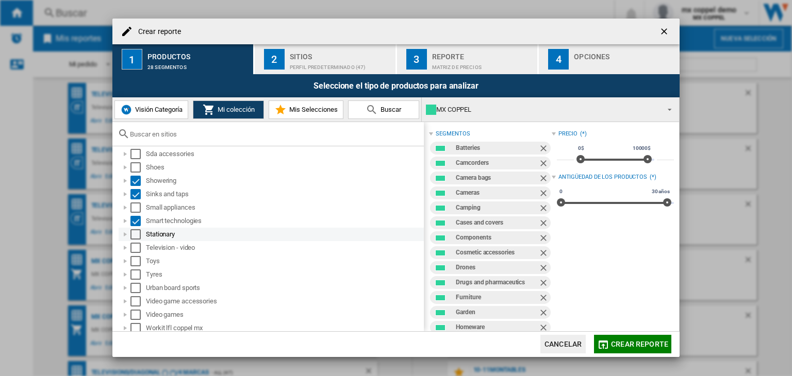
click at [135, 234] on div "Select" at bounding box center [135, 234] width 10 height 10
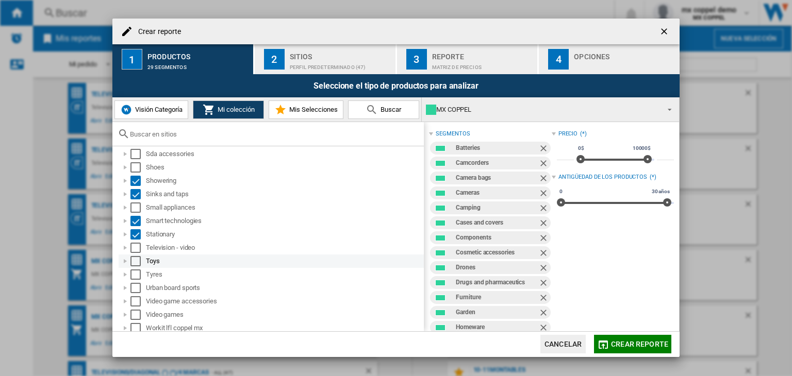
scroll to position [571, 0]
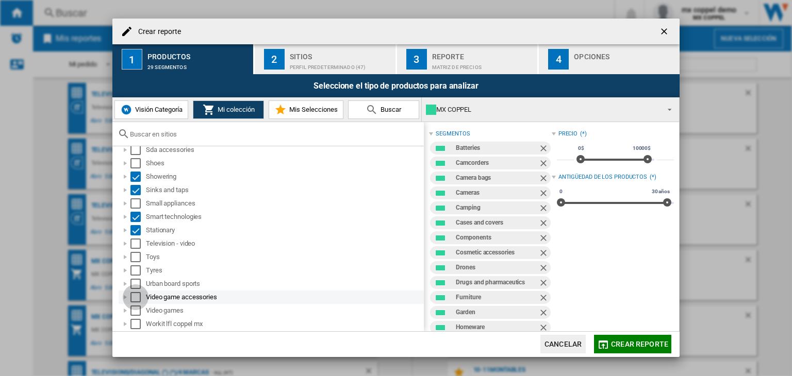
click at [135, 297] on div "Select" at bounding box center [135, 297] width 10 height 10
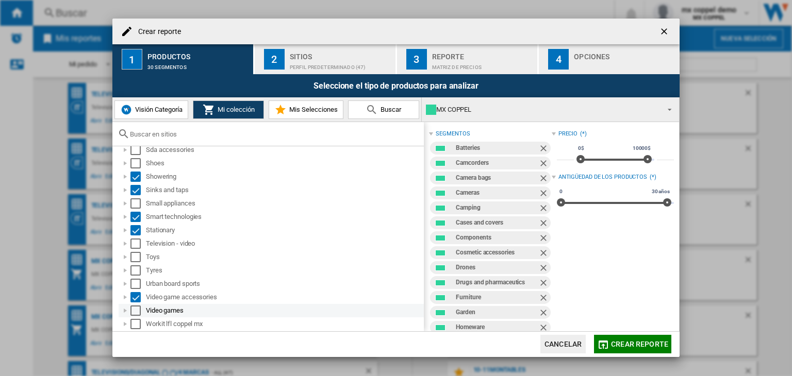
click at [136, 310] on div "Select" at bounding box center [135, 311] width 10 height 10
click at [321, 72] on button "2 Sitios Perfil predeterminado (47)" at bounding box center [326, 59] width 142 height 30
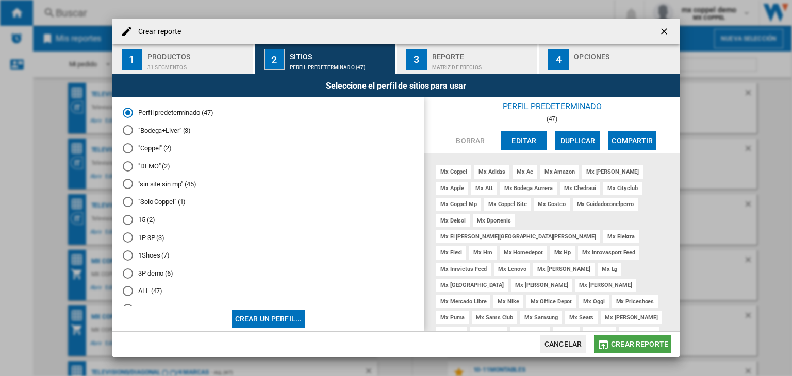
click at [644, 344] on span "Crear reporte" at bounding box center [639, 344] width 57 height 8
